Goal: Transaction & Acquisition: Purchase product/service

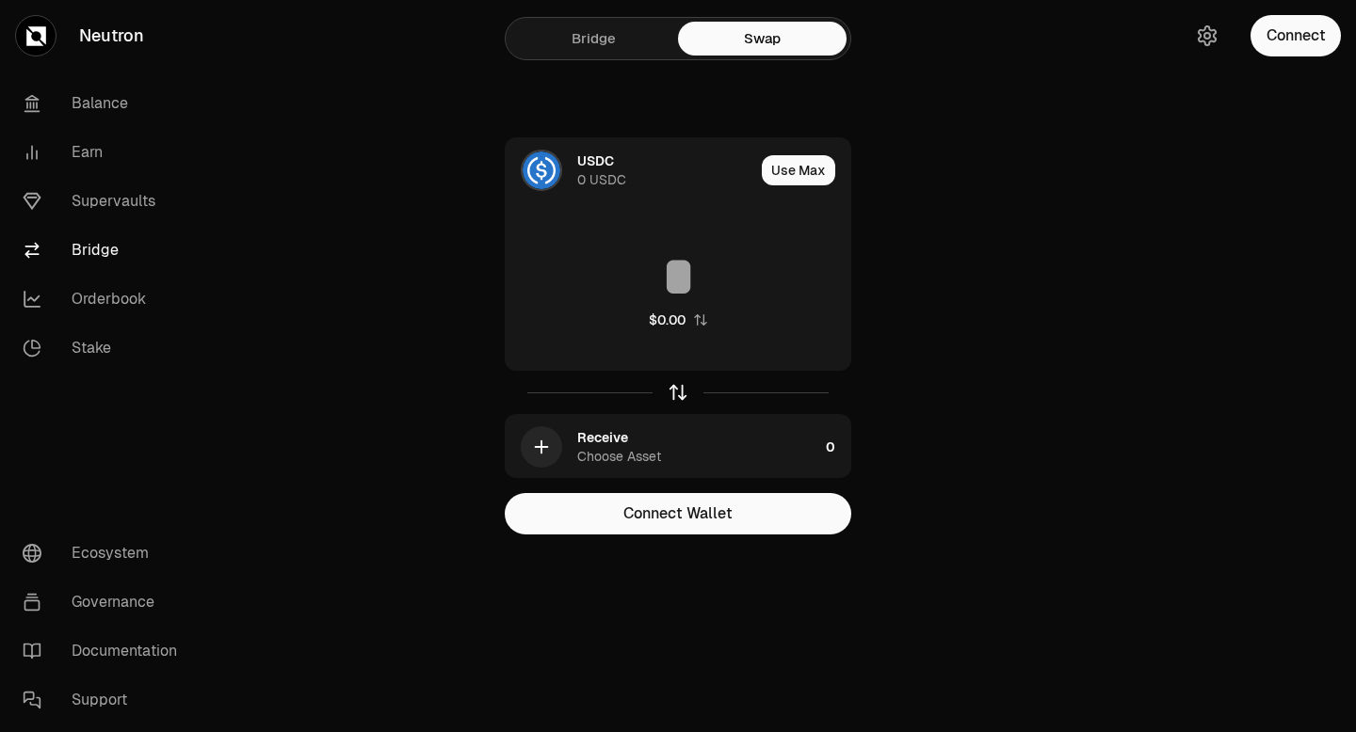
click at [674, 394] on icon "button" at bounding box center [677, 392] width 21 height 21
click at [1279, 33] on button "Connect" at bounding box center [1295, 35] width 90 height 41
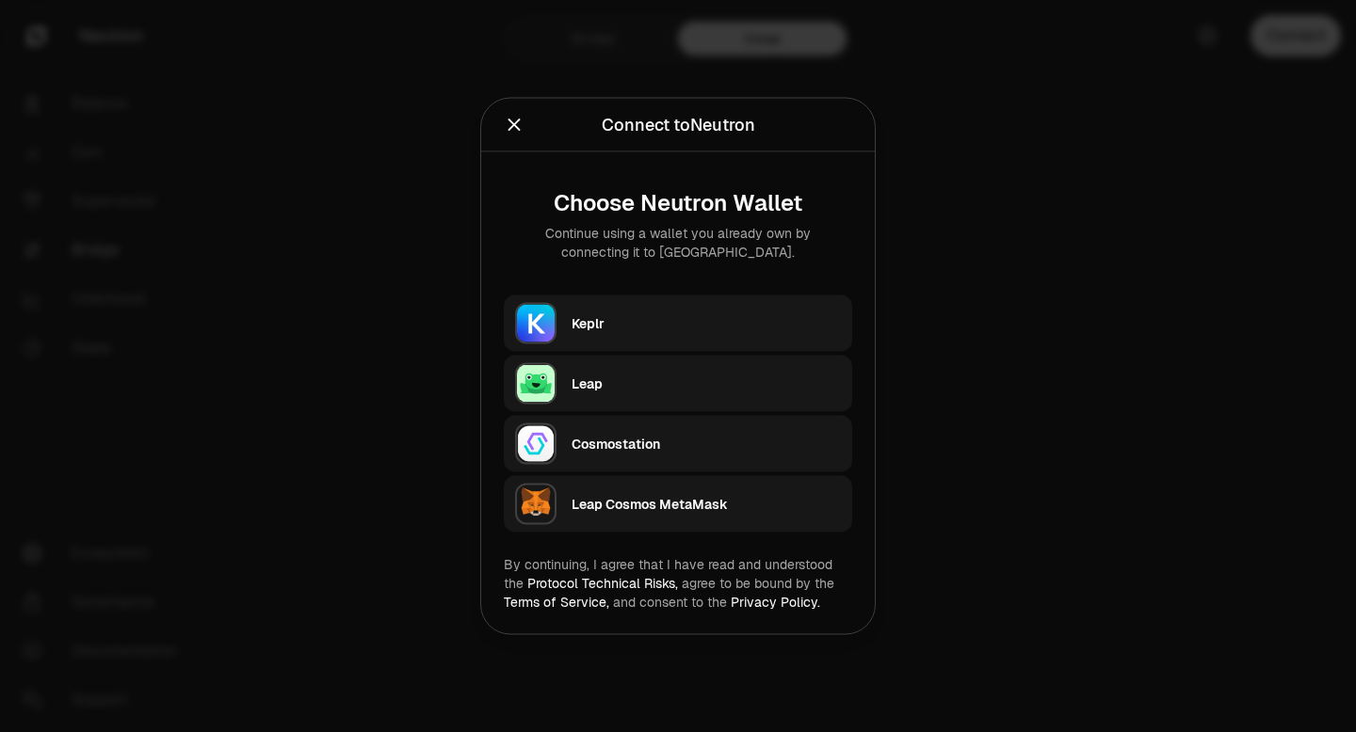
click at [685, 319] on div "Keplr" at bounding box center [705, 323] width 269 height 19
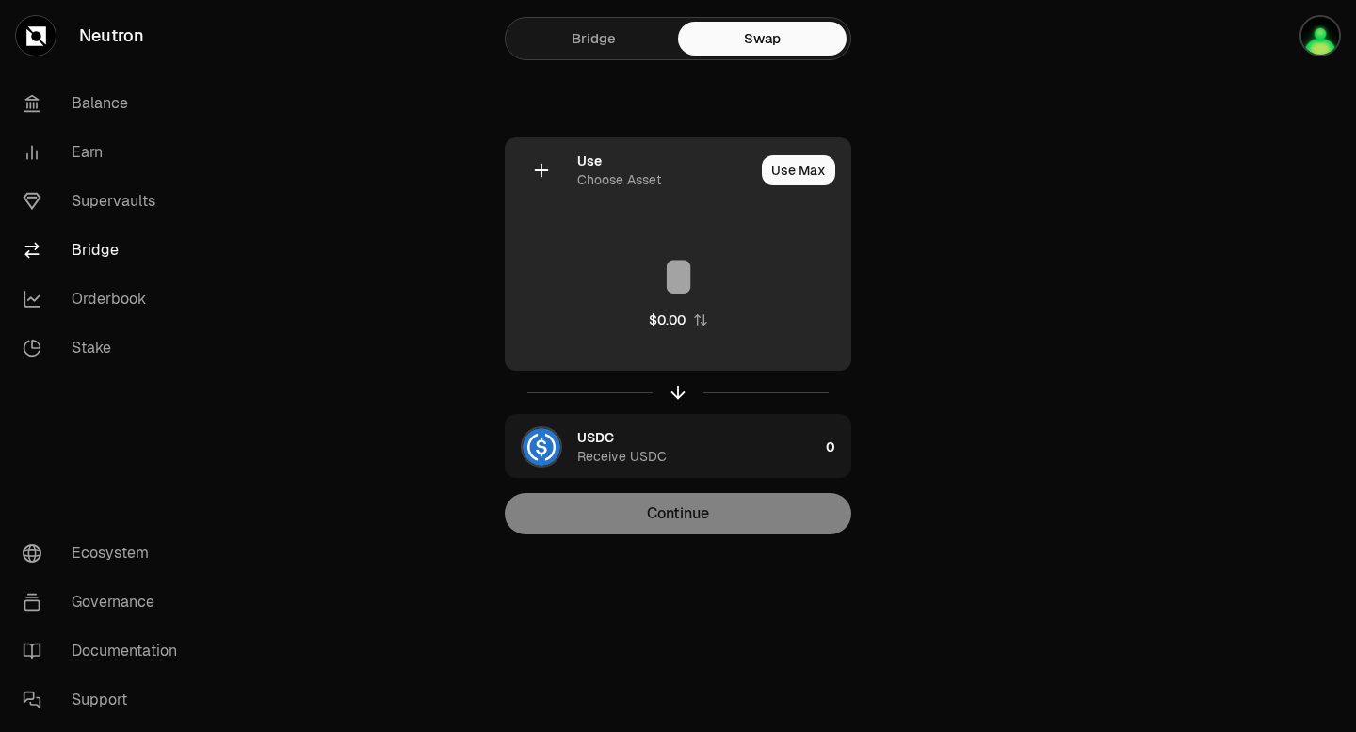
click at [551, 170] on icon at bounding box center [541, 170] width 21 height 21
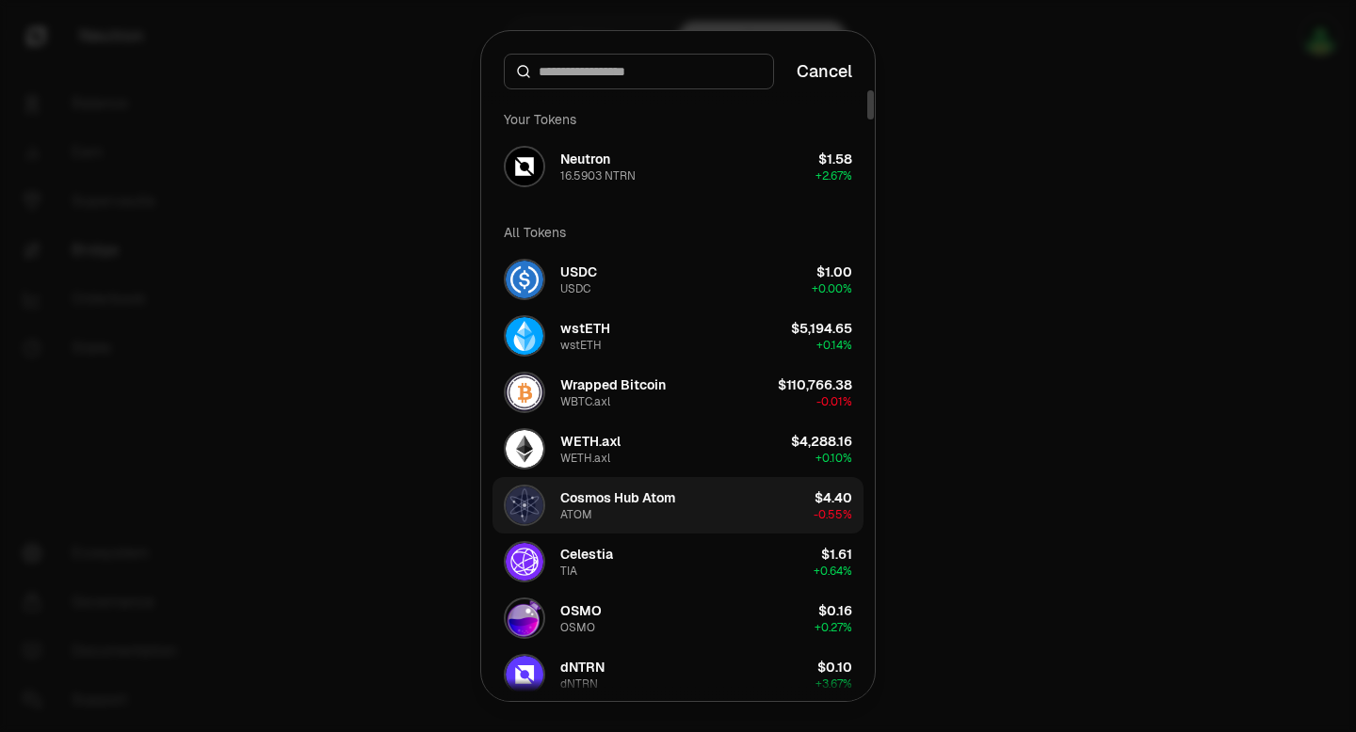
click at [612, 498] on div "Cosmos Hub Atom" at bounding box center [617, 498] width 115 height 19
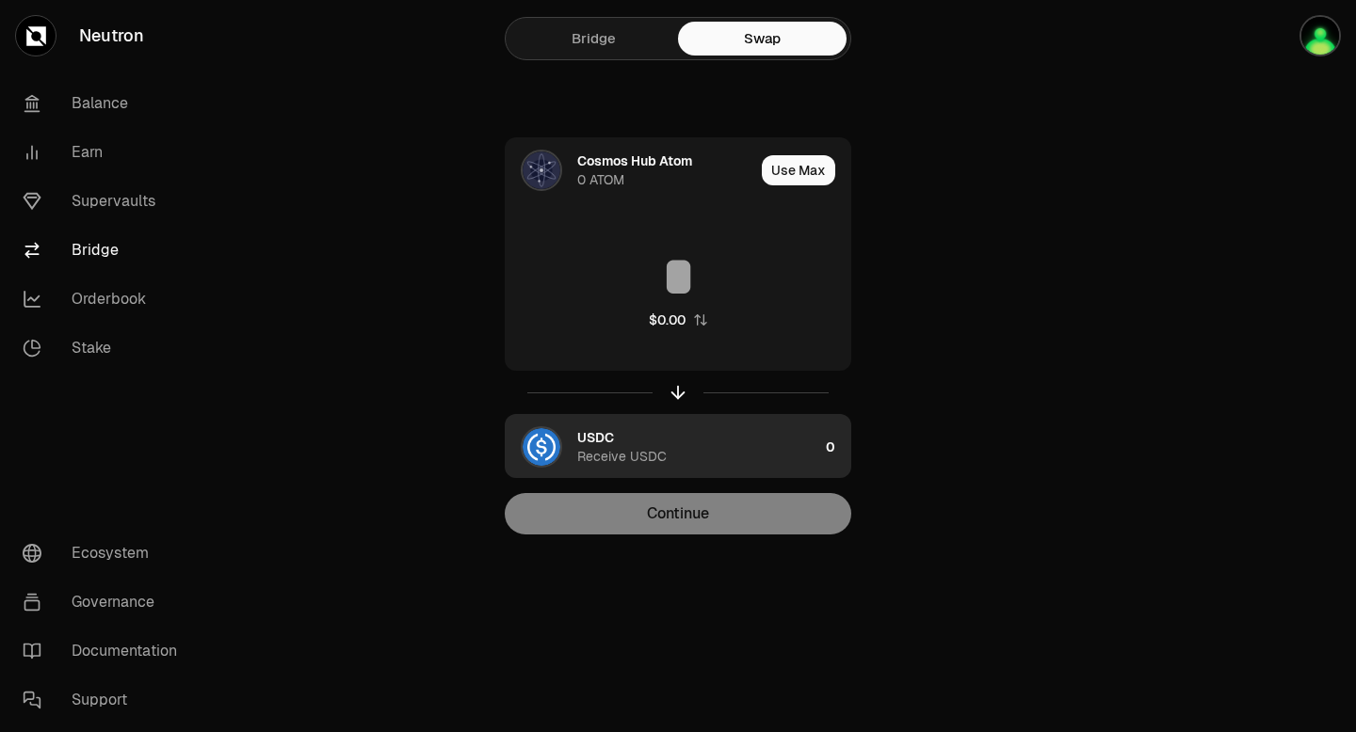
click at [559, 453] on div "button" at bounding box center [541, 446] width 41 height 41
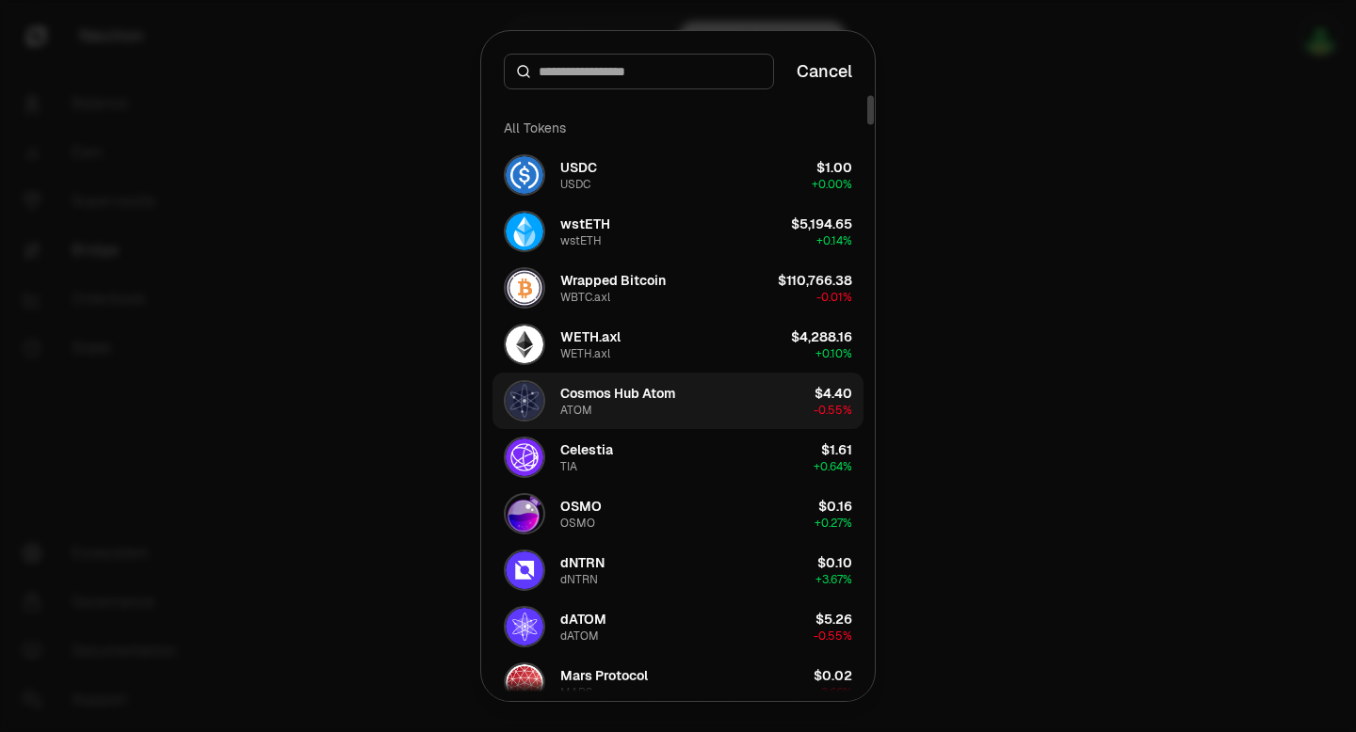
scroll to position [102, 0]
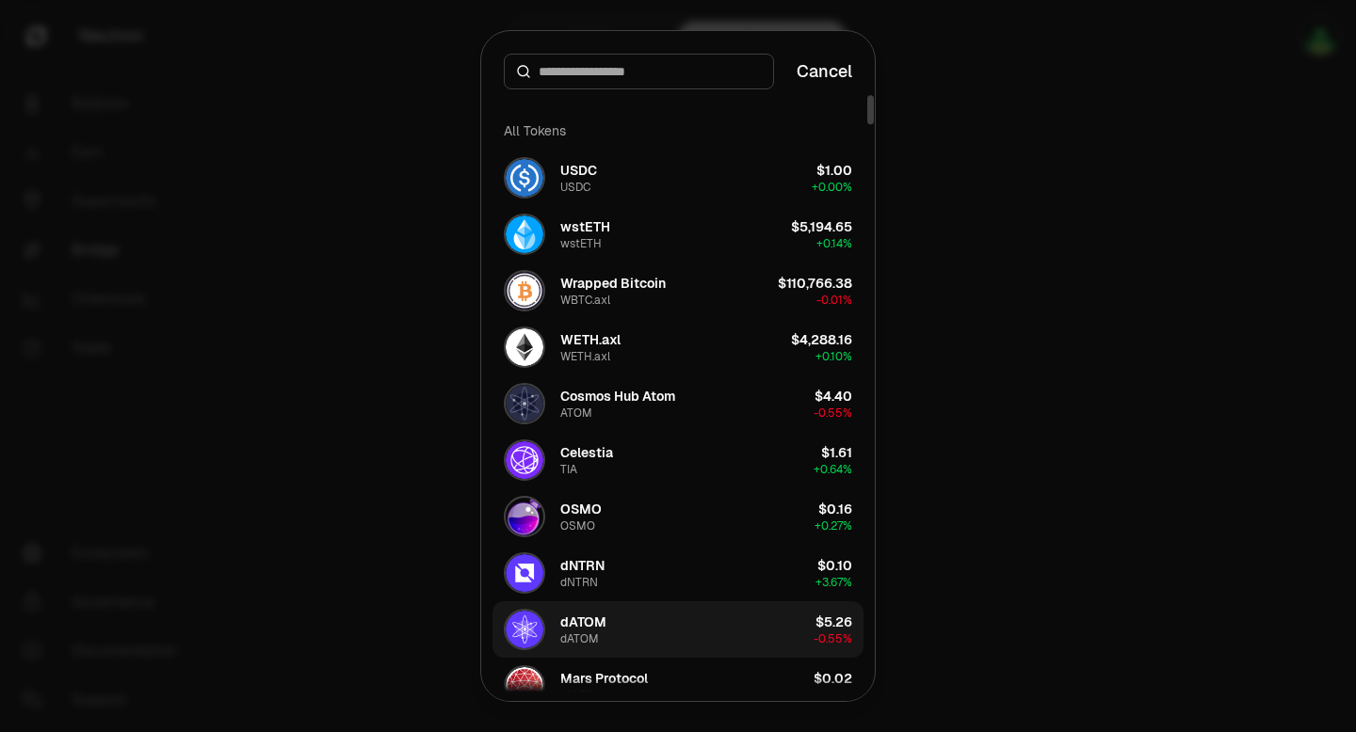
click at [584, 623] on div "dATOM" at bounding box center [583, 622] width 46 height 19
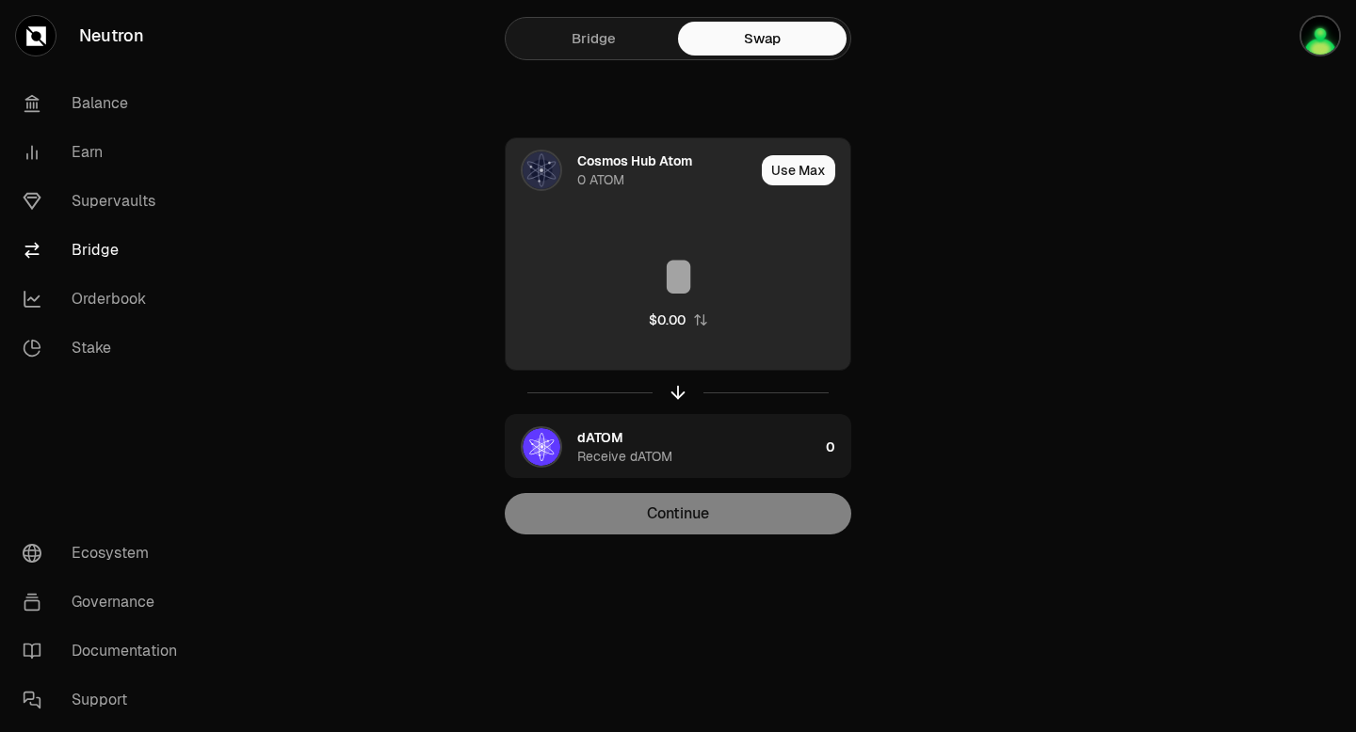
click at [683, 282] on input at bounding box center [678, 277] width 345 height 56
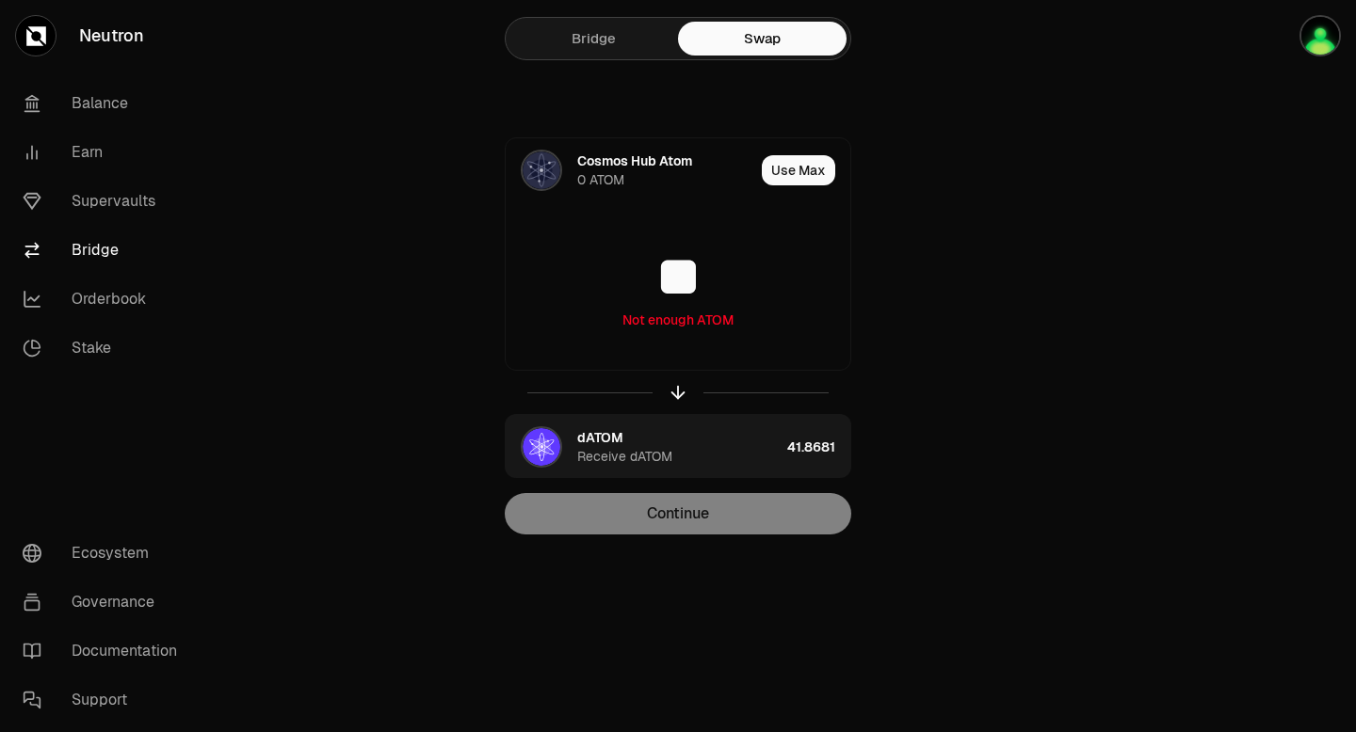
type input "**"
